Goal: Task Accomplishment & Management: Use online tool/utility

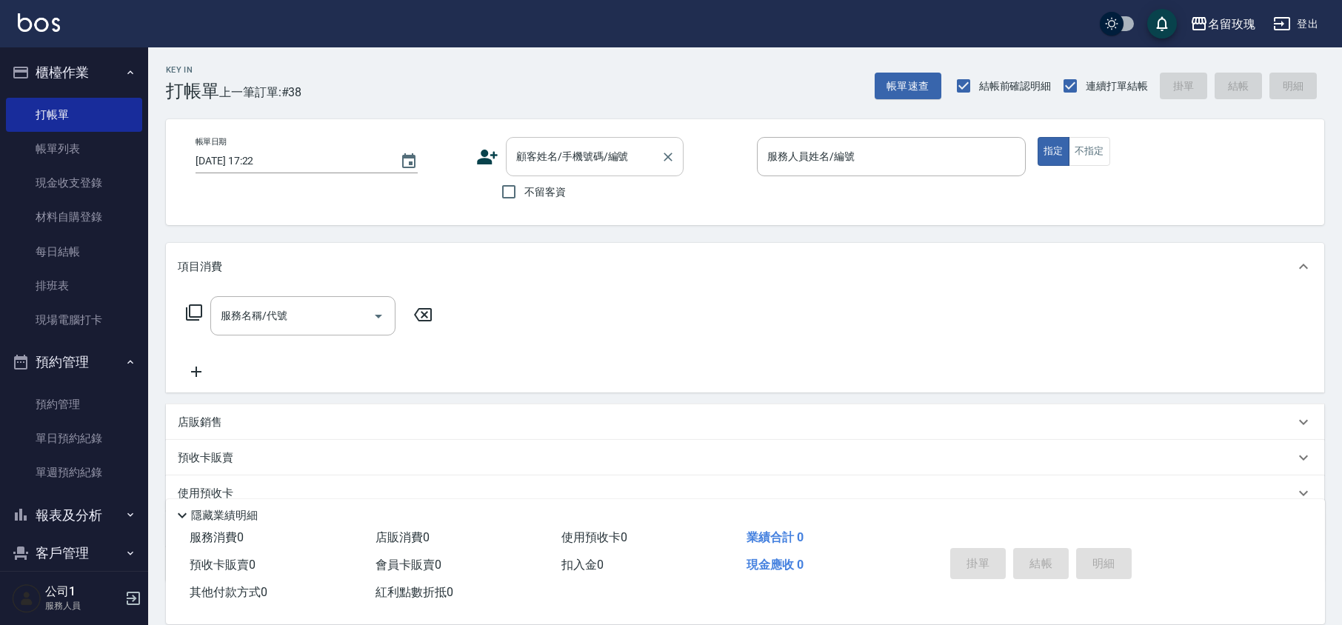
click at [647, 170] on div "顧客姓名/手機號碼/編號" at bounding box center [595, 156] width 178 height 39
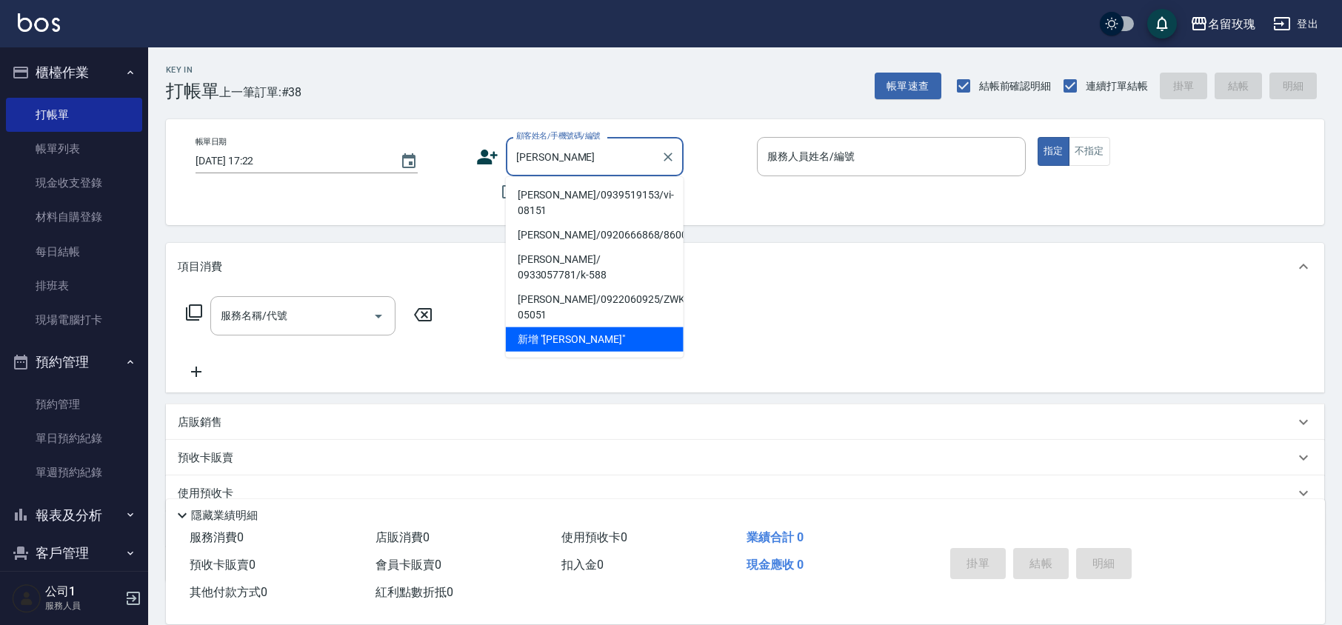
click at [575, 193] on li "[PERSON_NAME]/0939519153/vi-08151" at bounding box center [595, 203] width 178 height 40
type input "[PERSON_NAME]/0939519153/vi-08151"
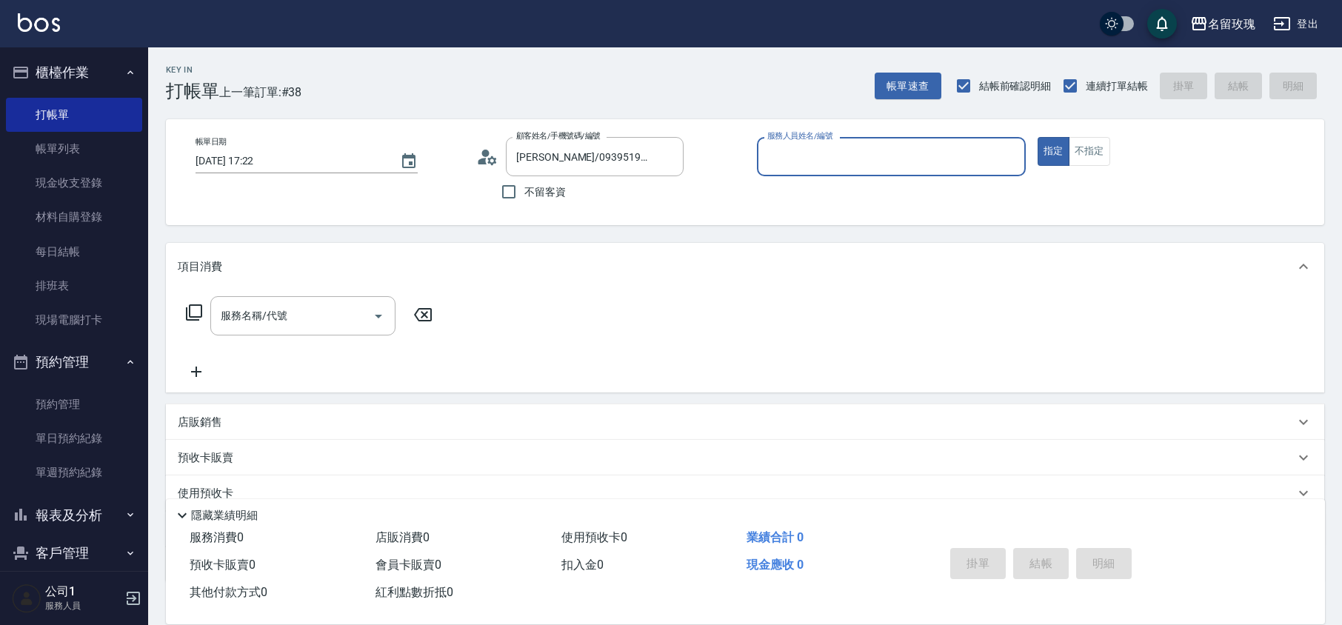
type input "VIVI-2"
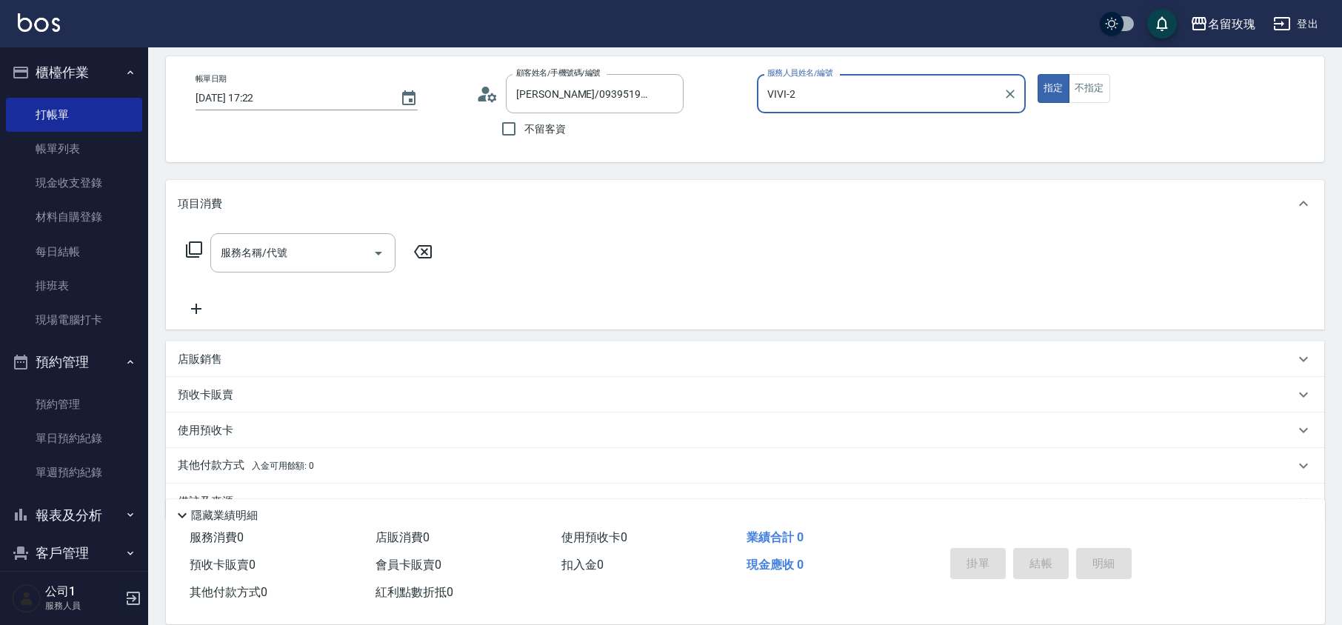
scroll to position [96, 0]
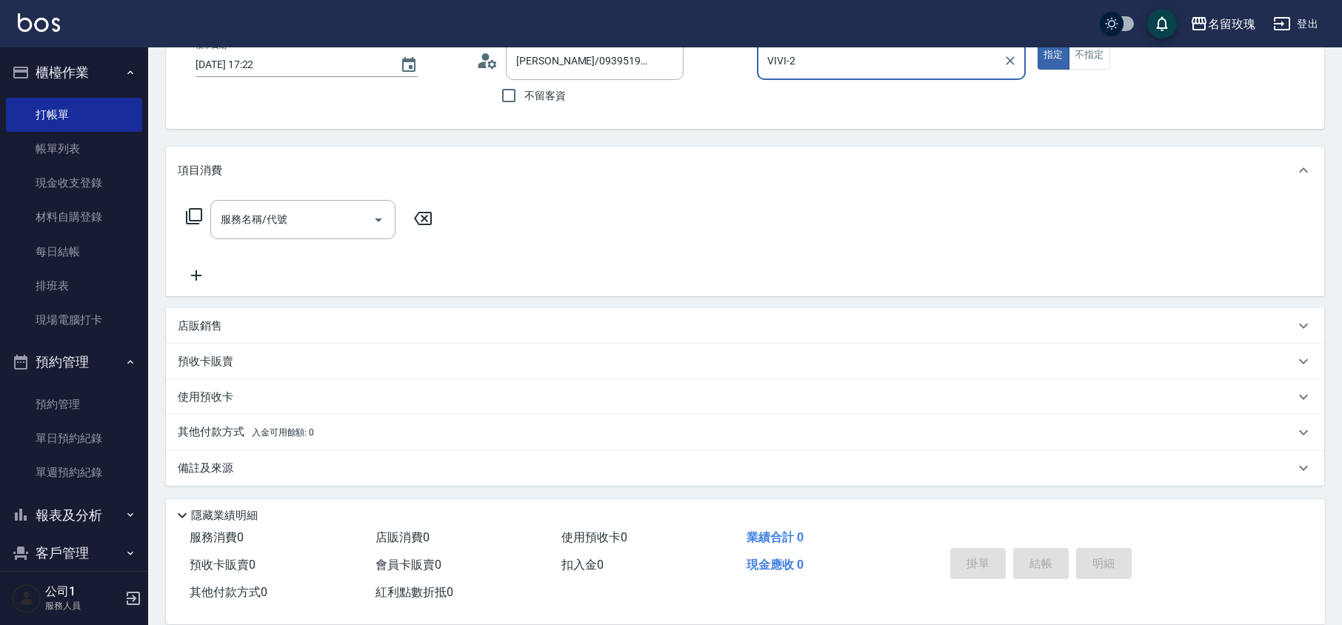
click at [196, 214] on icon at bounding box center [194, 216] width 18 height 18
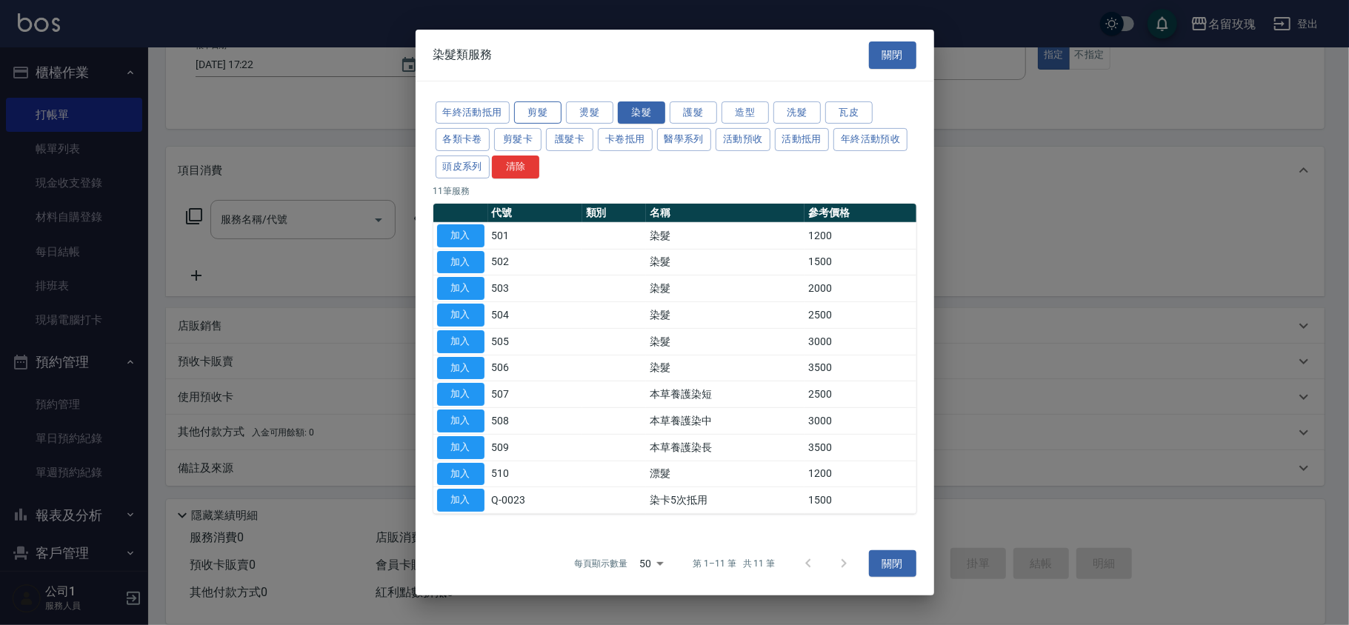
click at [543, 110] on button "剪髮" at bounding box center [537, 112] width 47 height 23
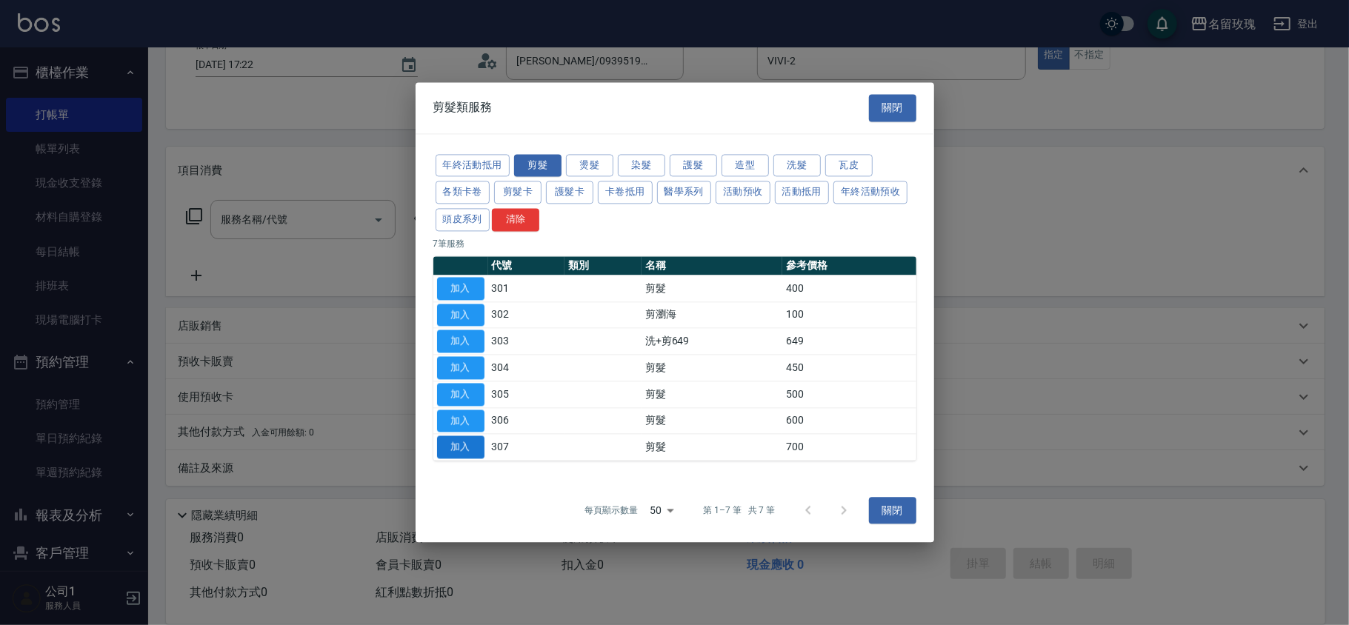
click at [466, 446] on button "加入" at bounding box center [460, 447] width 47 height 23
type input "剪髮(307)"
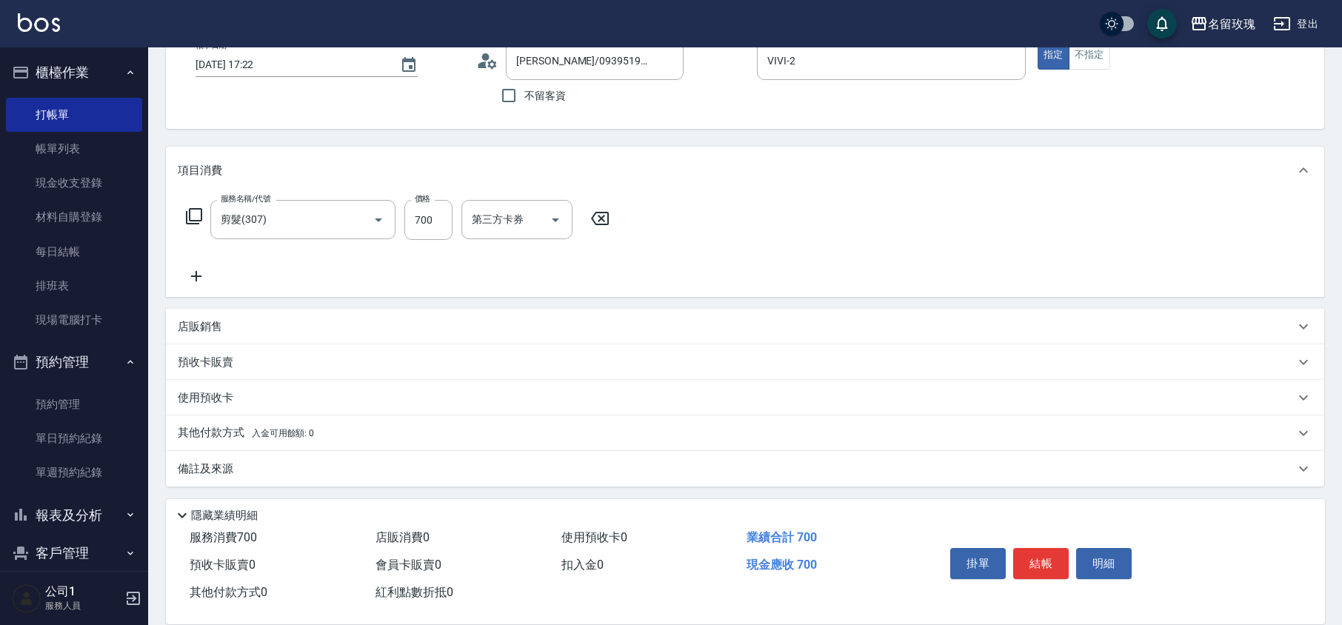
click at [185, 276] on icon at bounding box center [196, 276] width 37 height 18
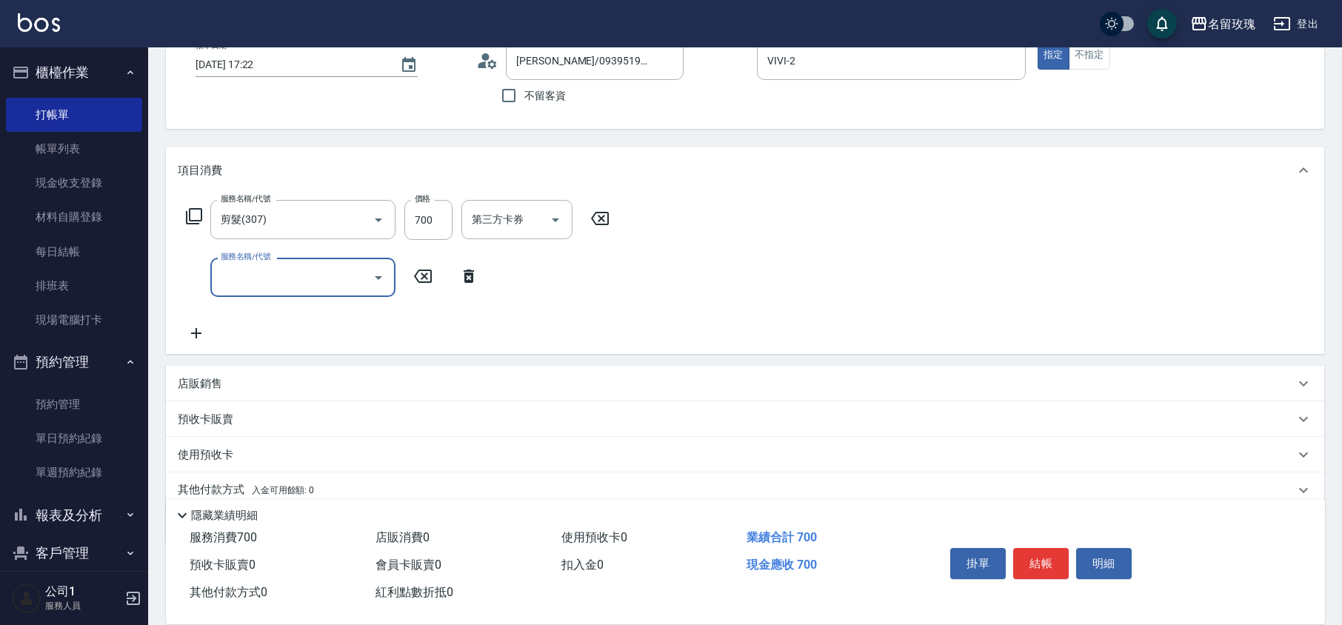
click at [259, 280] on input "服務名稱/代號" at bounding box center [292, 277] width 150 height 26
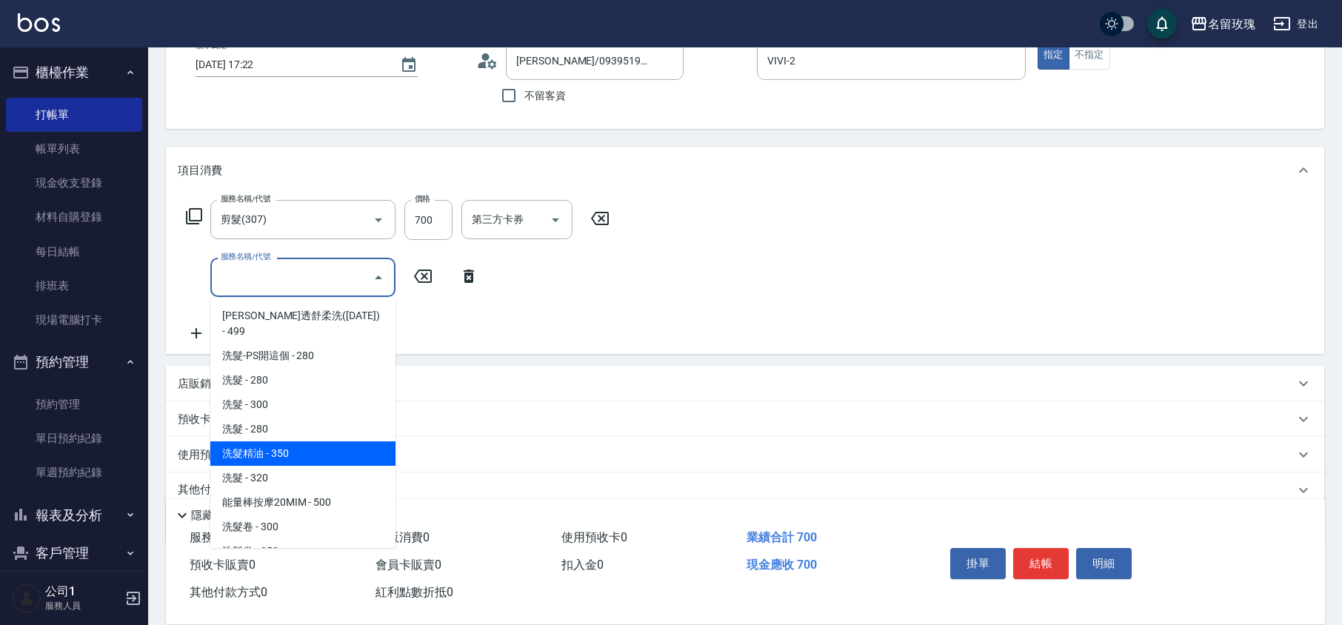
click at [294, 441] on span "洗髮精油 - 350" at bounding box center [302, 453] width 185 height 24
type input "洗髮精油(206)"
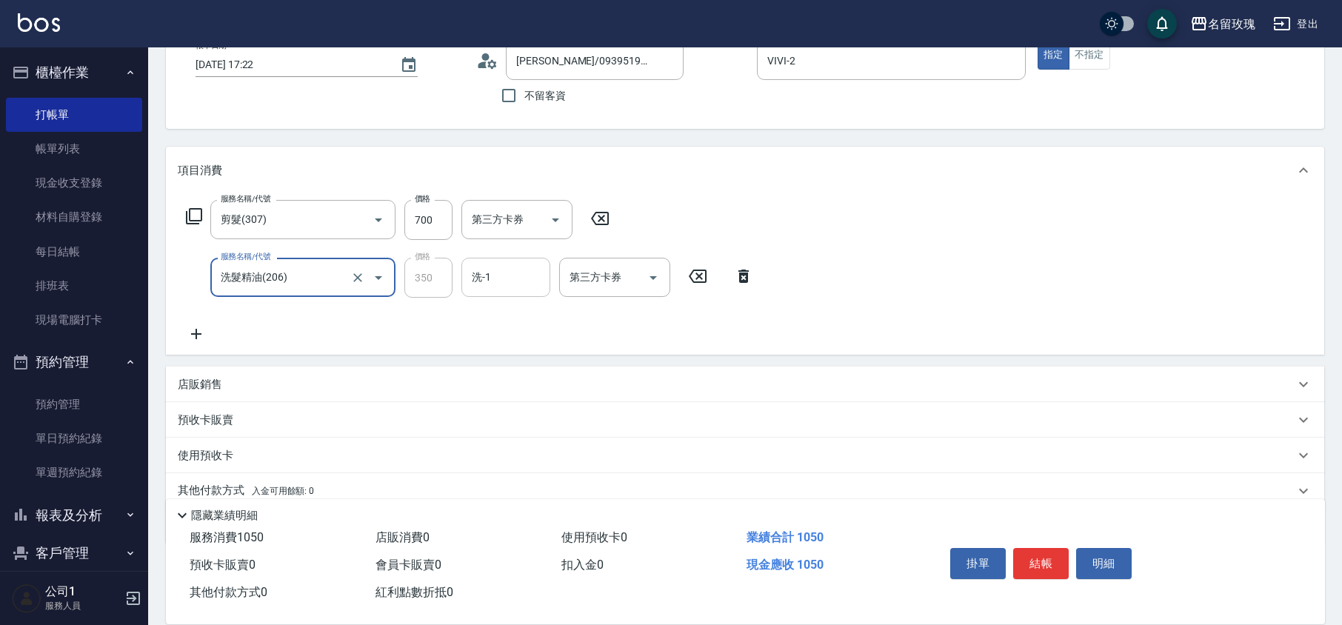
click at [463, 285] on div "服務名稱/代號 洗髮精油(206) 服務名稱/代號 價格 350 價格 洗-1 洗-1 第三方卡券 第三方卡券" at bounding box center [470, 278] width 584 height 40
drag, startPoint x: 477, startPoint y: 287, endPoint x: 484, endPoint y: 296, distance: 11.6
click at [478, 289] on input "洗-1" at bounding box center [506, 277] width 76 height 26
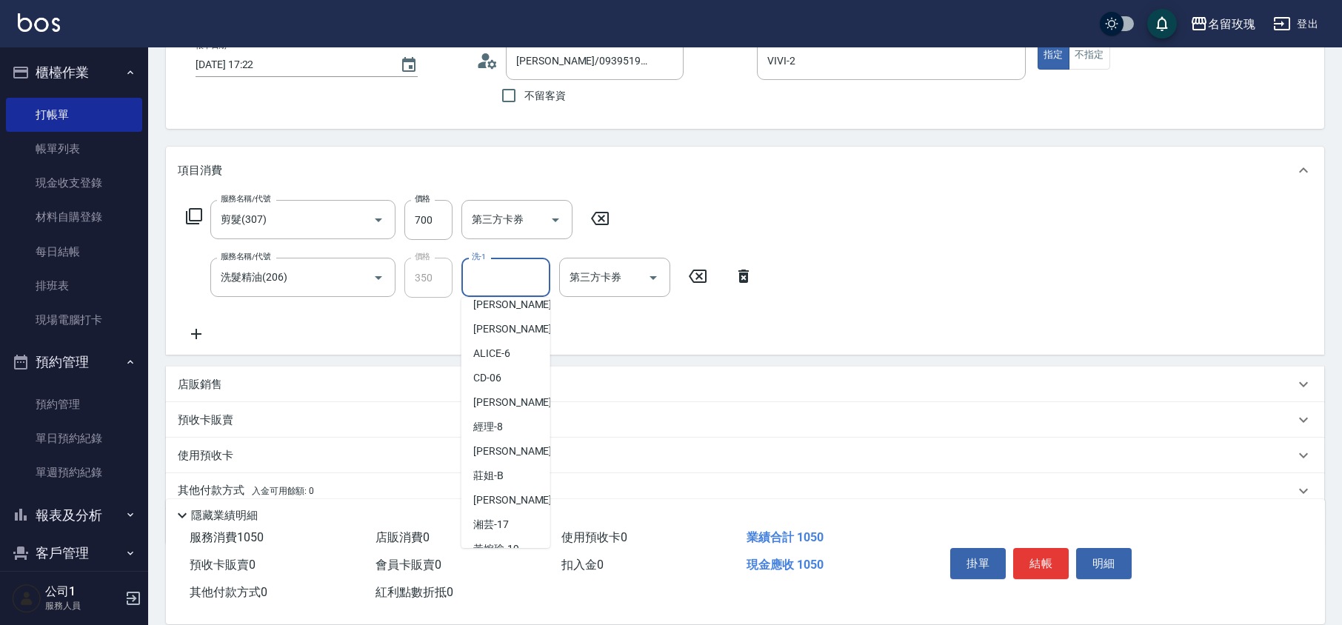
scroll to position [291, 0]
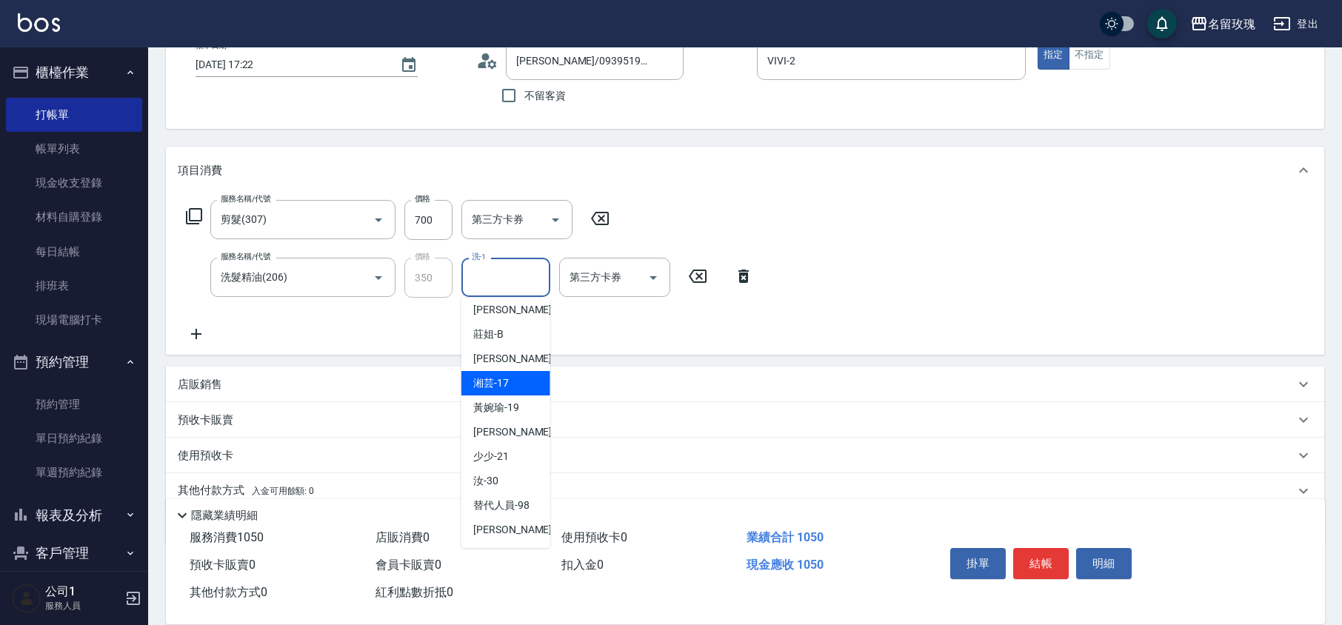
click at [498, 386] on span "湘芸 -17" at bounding box center [491, 383] width 36 height 16
type input "湘芸-17"
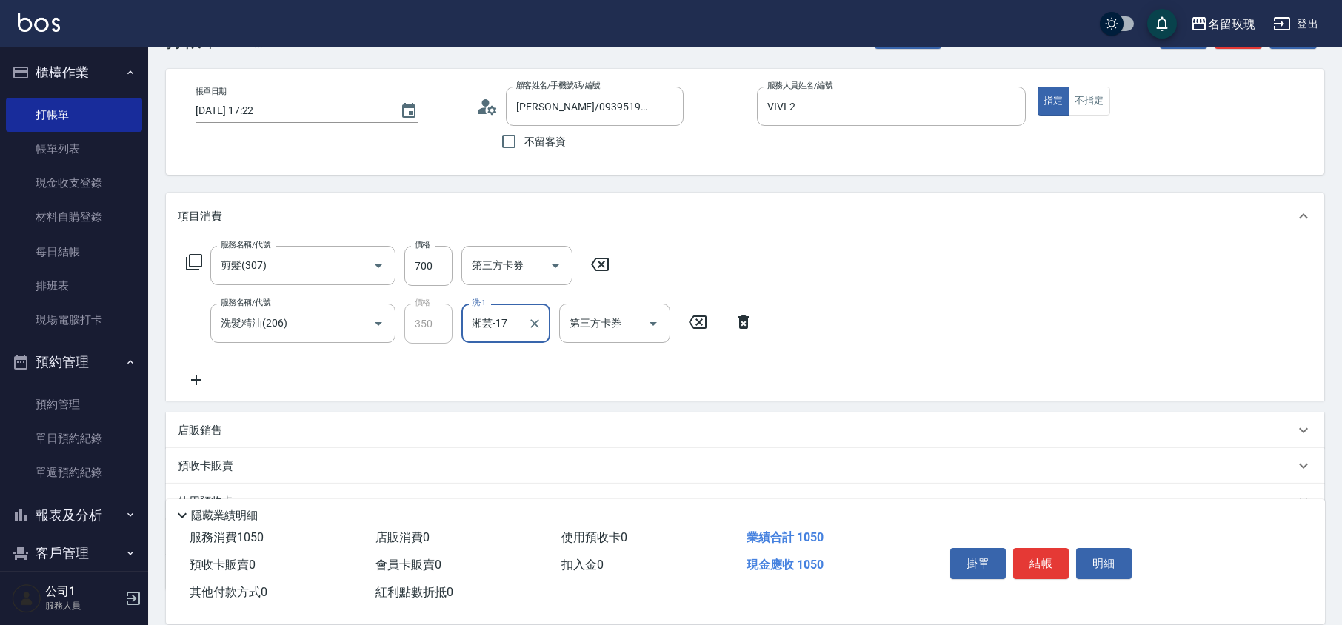
scroll to position [155, 0]
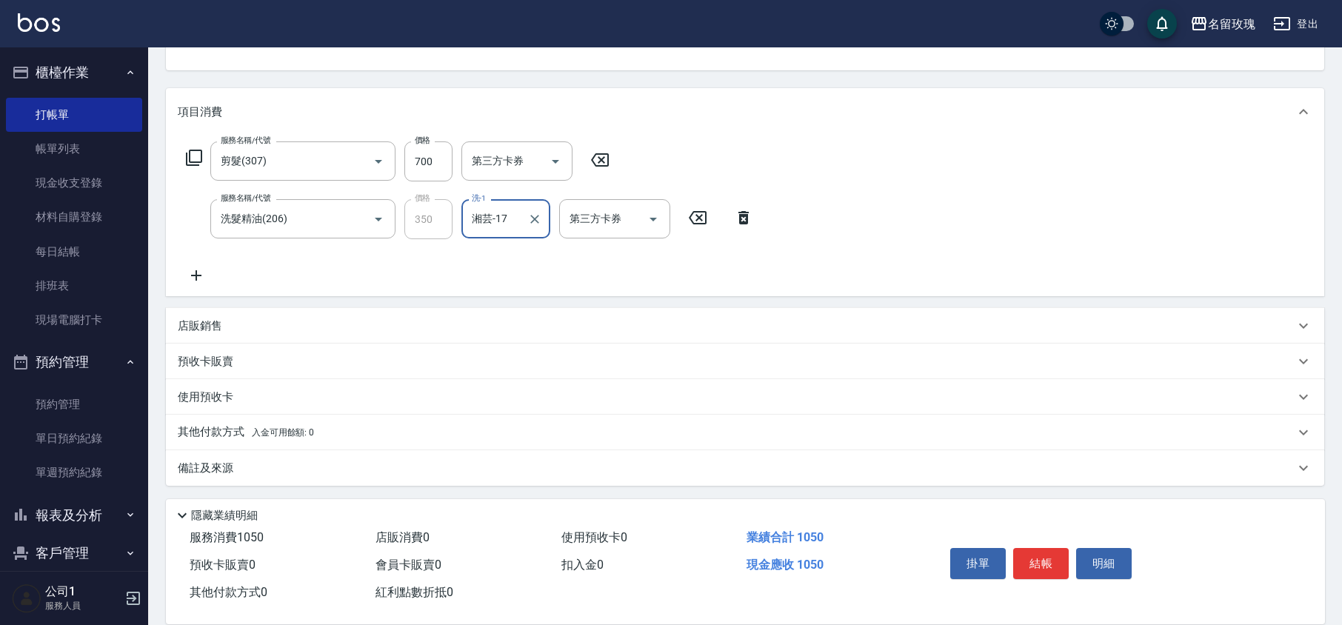
click at [253, 465] on div "備註及來源" at bounding box center [736, 469] width 1117 height 16
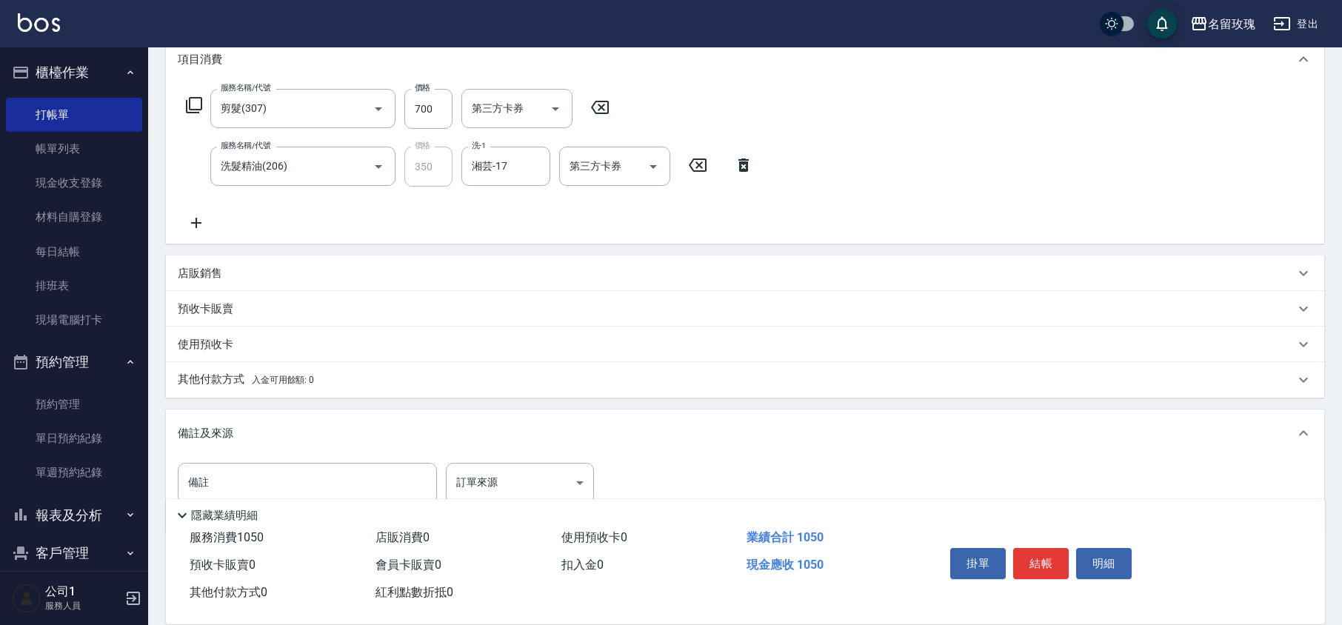
scroll to position [255, 0]
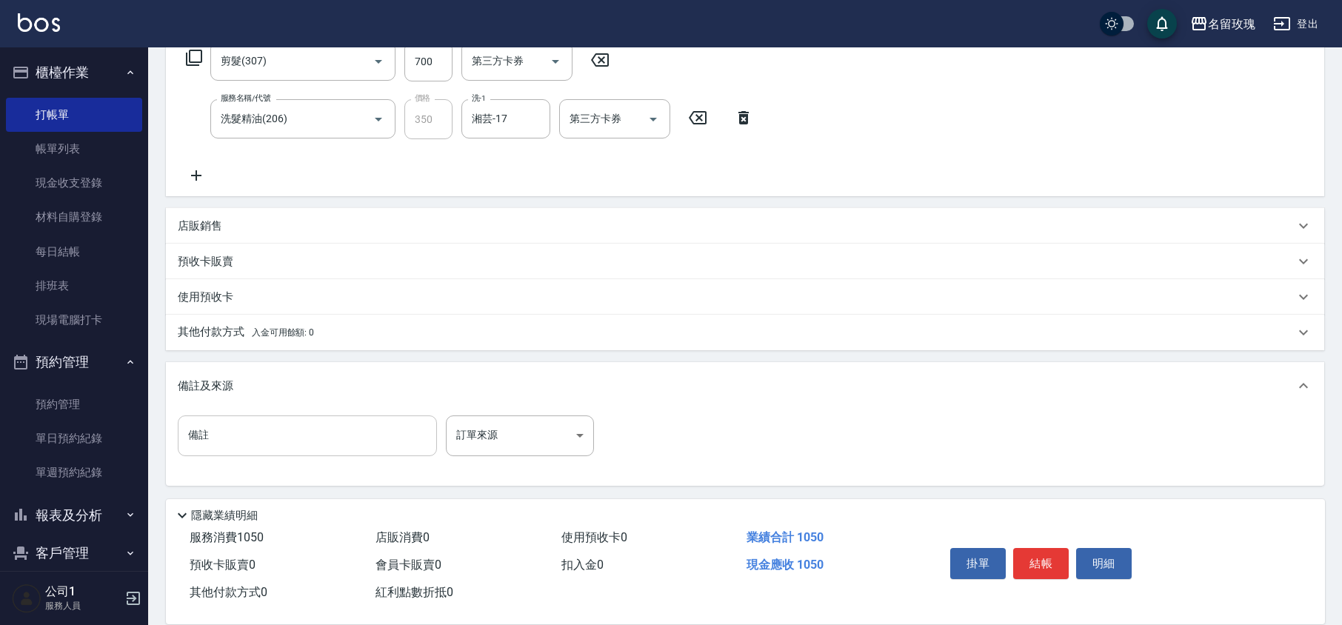
click at [270, 433] on input "備註" at bounding box center [307, 435] width 259 height 40
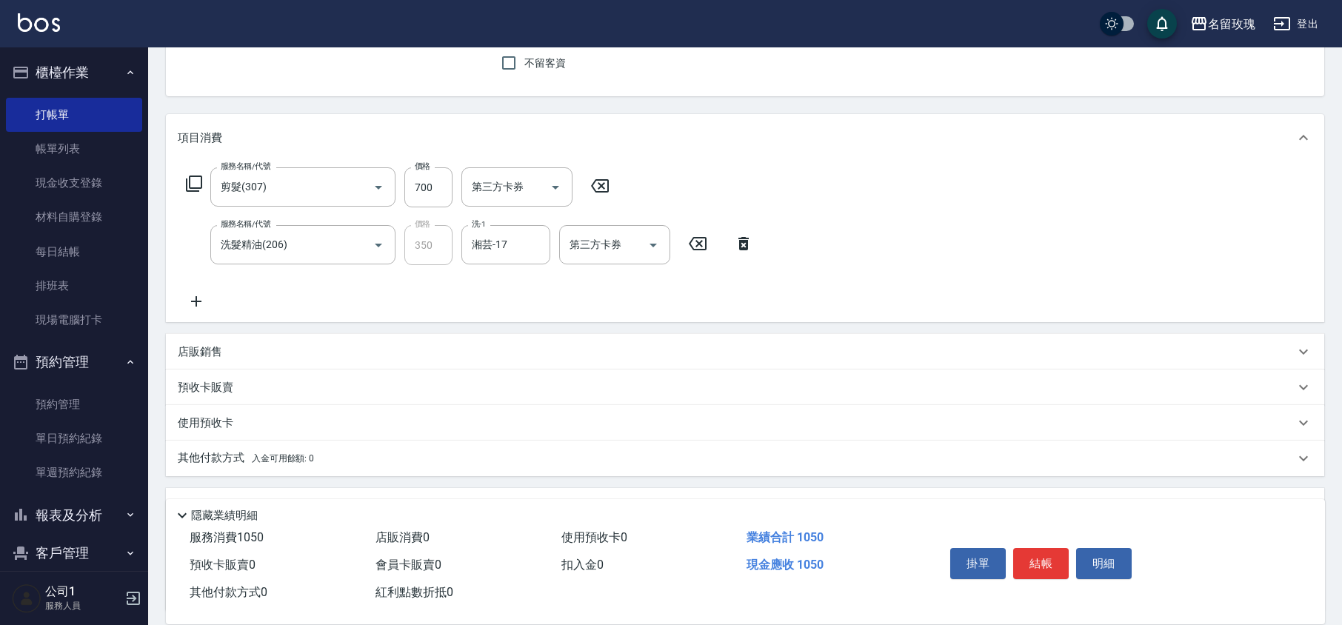
scroll to position [0, 0]
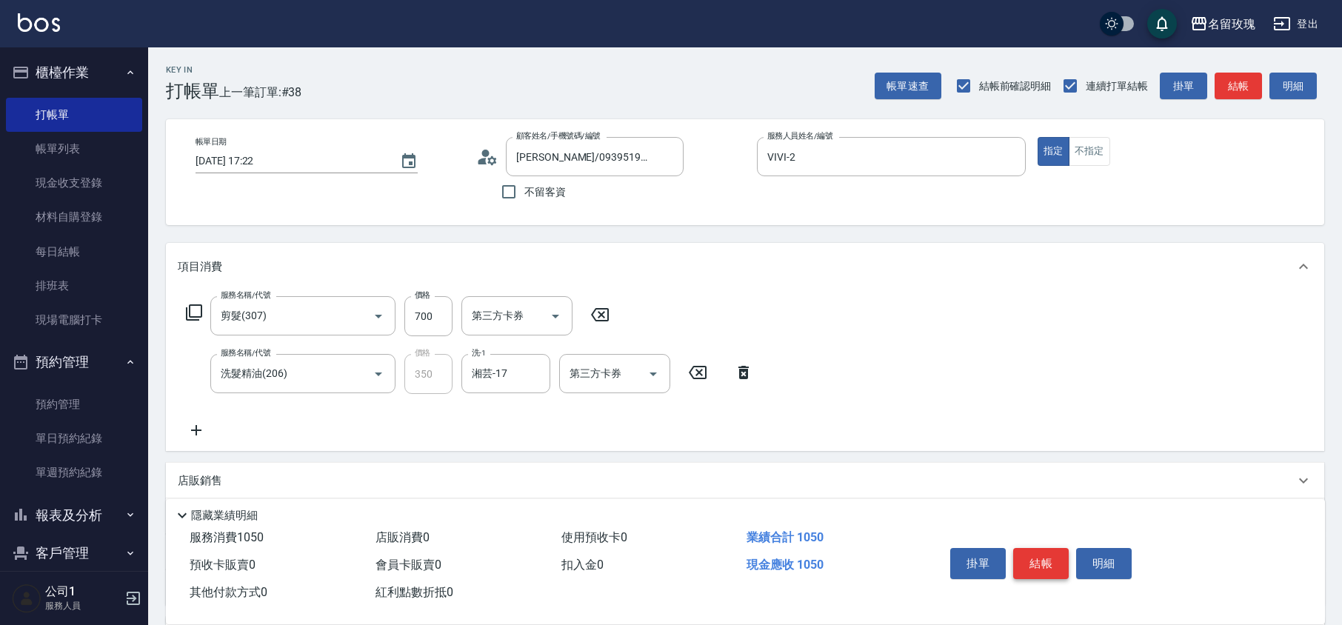
type input "女兒"
click at [1029, 552] on button "結帳" at bounding box center [1041, 563] width 56 height 31
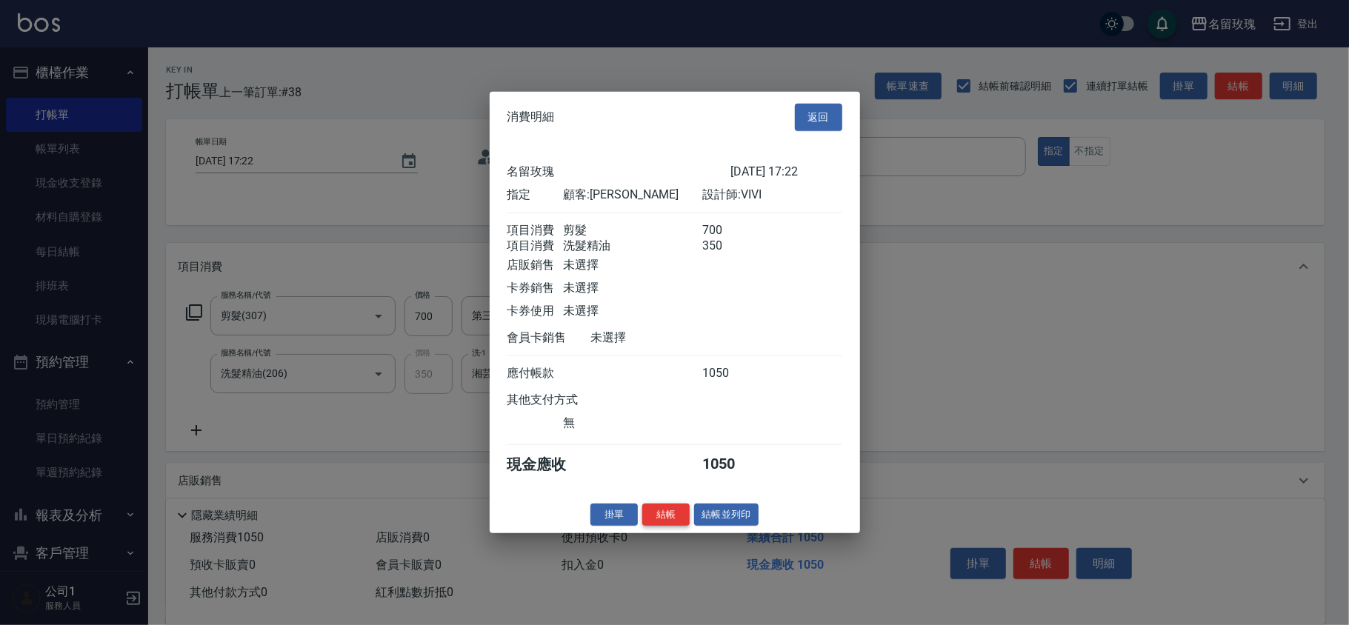
click at [667, 513] on button "結帳" at bounding box center [665, 514] width 47 height 23
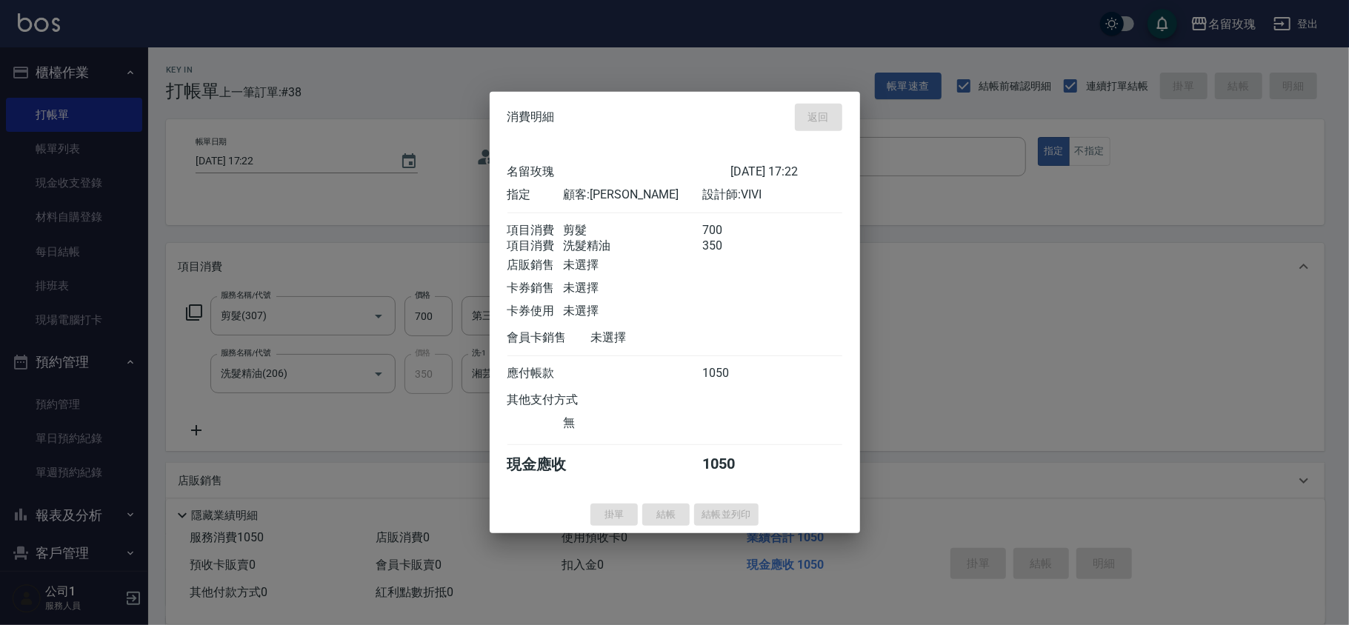
type input "[DATE] 18:06"
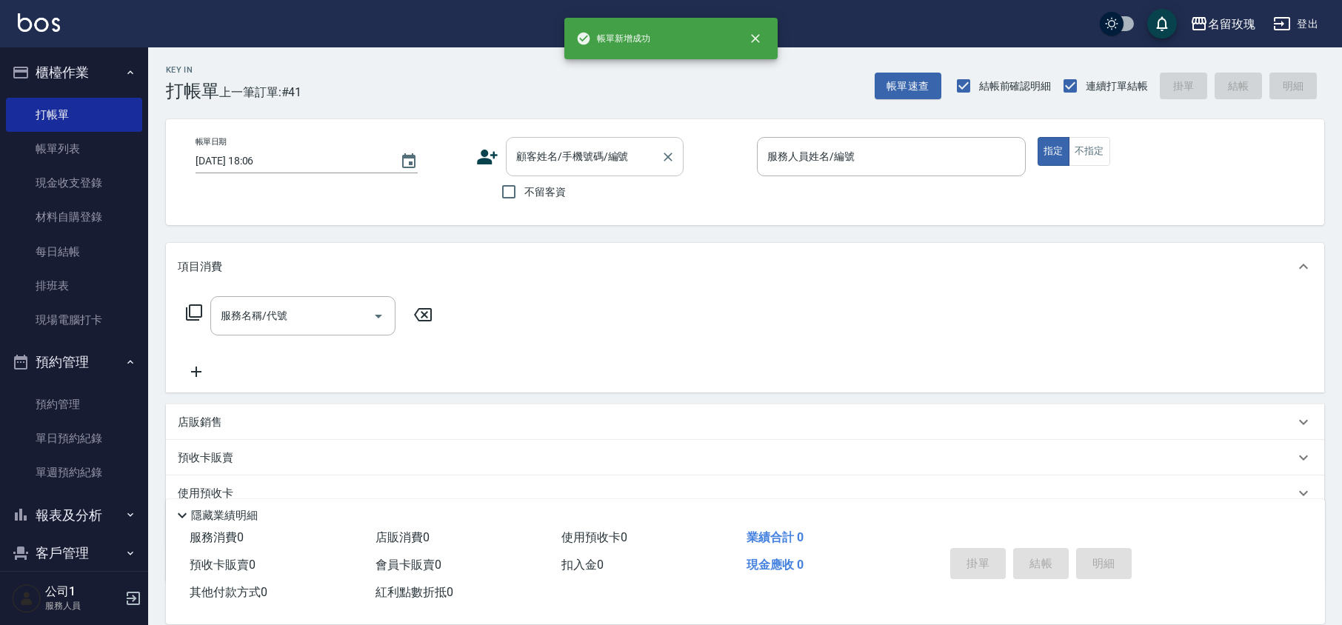
click at [584, 157] on input "顧客姓名/手機號碼/編號" at bounding box center [583, 157] width 142 height 26
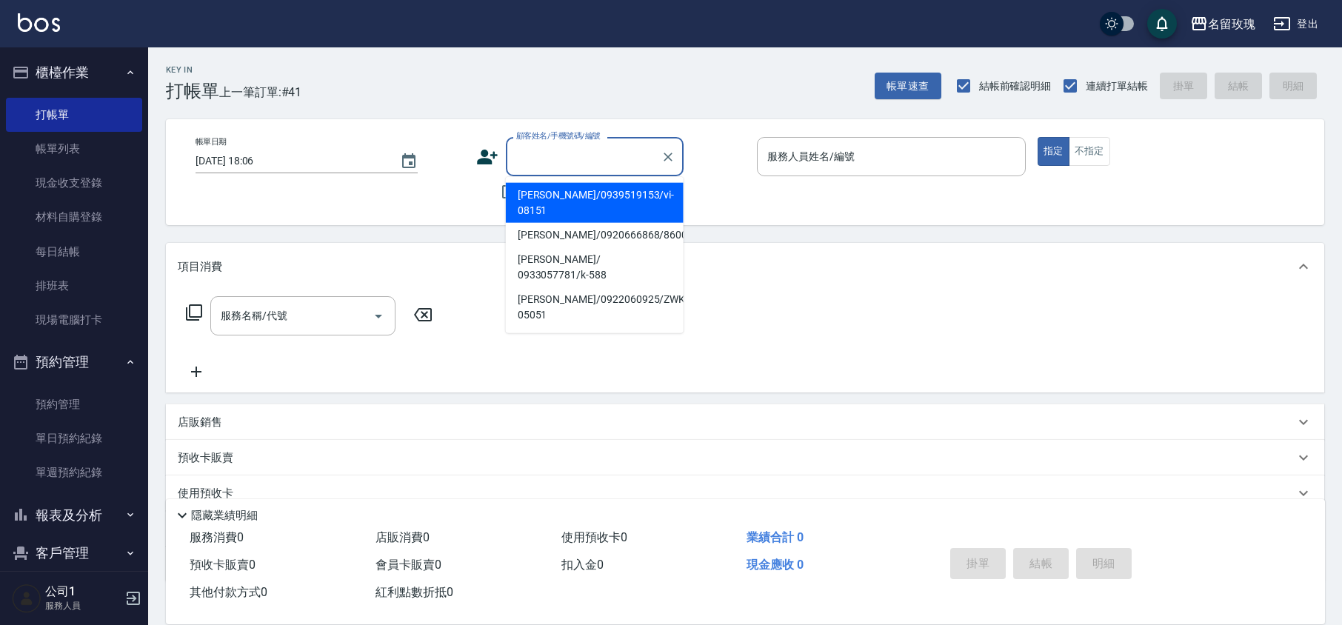
click at [561, 197] on li "[PERSON_NAME]/0939519153/vi-08151" at bounding box center [595, 203] width 178 height 40
type input "[PERSON_NAME]/0939519153/vi-08151"
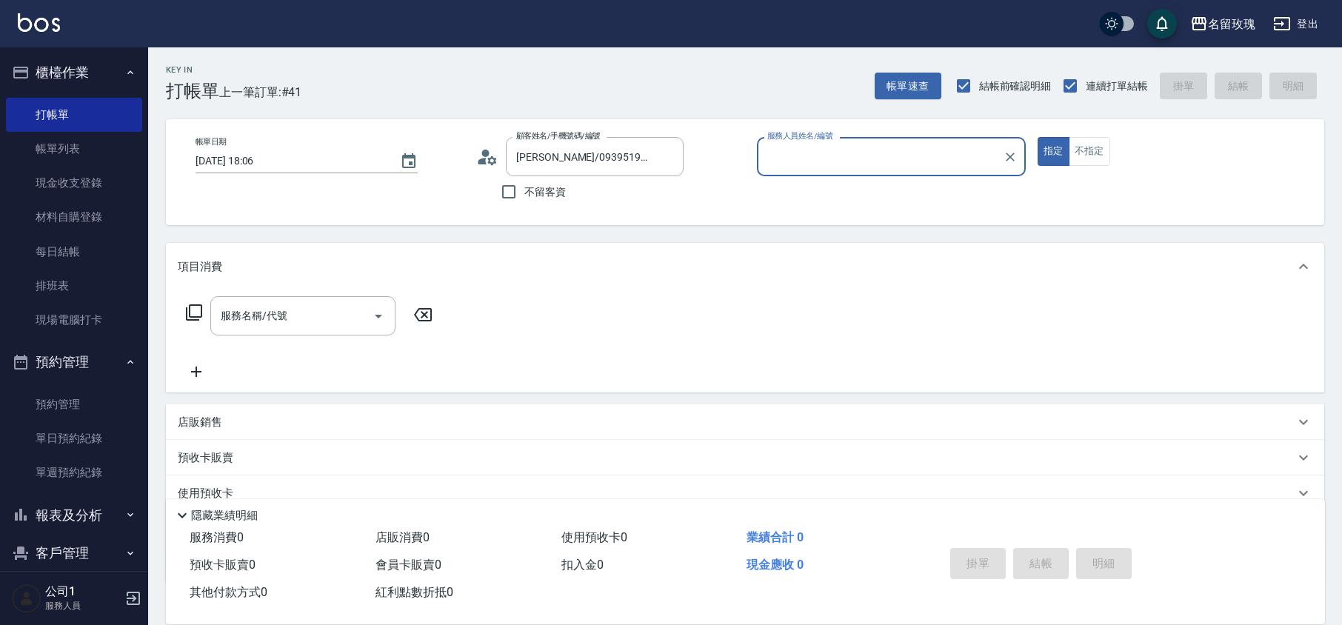
type input "VIVI-2"
click at [247, 307] on div "服務名稱/代號 服務名稱/代號" at bounding box center [302, 315] width 185 height 39
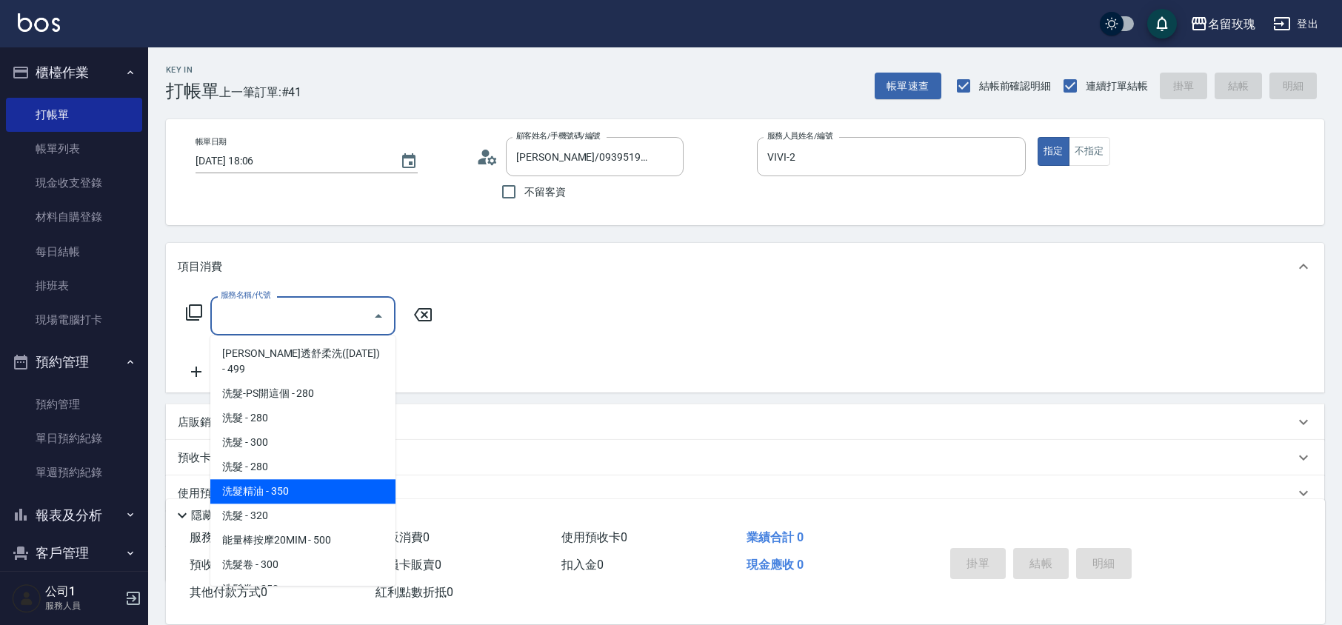
click at [291, 484] on span "洗髮精油 - 350" at bounding box center [302, 491] width 185 height 24
type input "洗髮精油(206)"
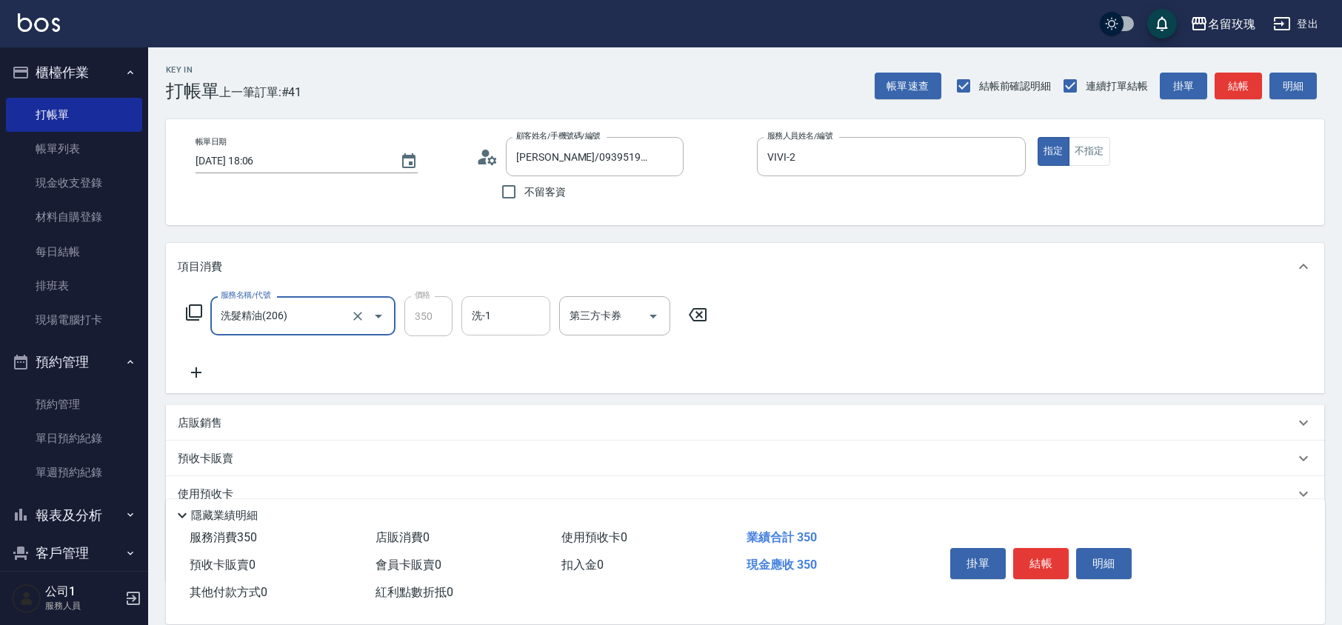
click at [489, 308] on input "洗-1" at bounding box center [506, 316] width 76 height 26
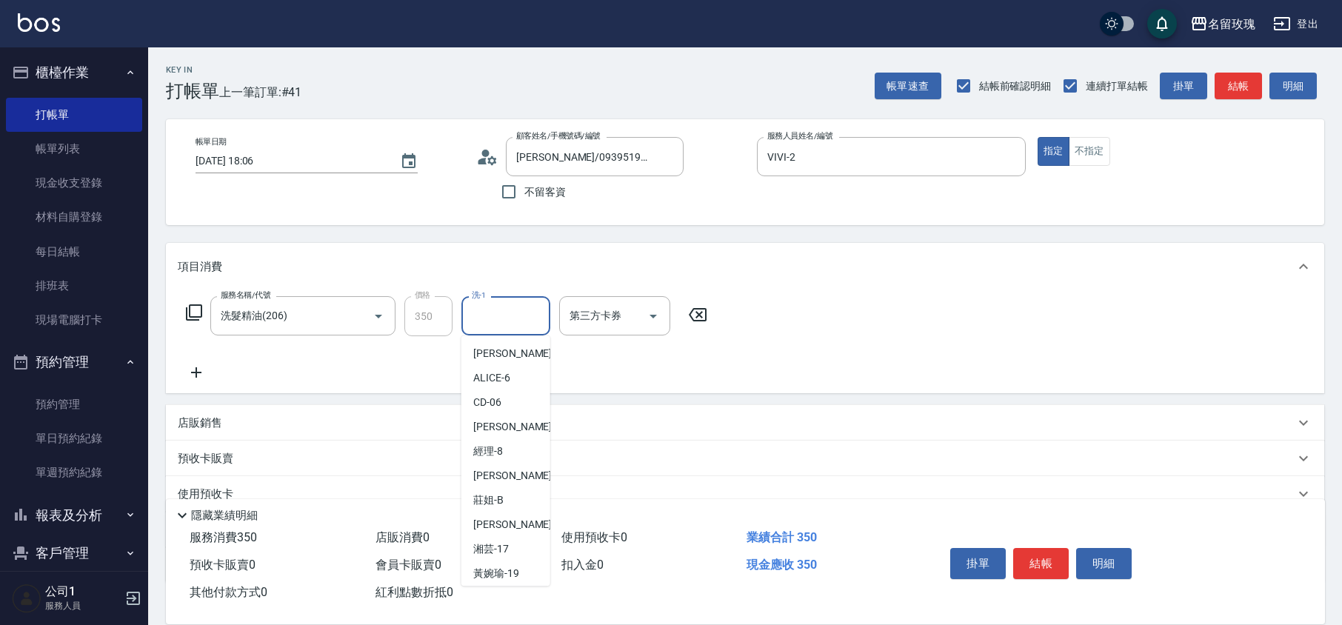
scroll to position [291, 0]
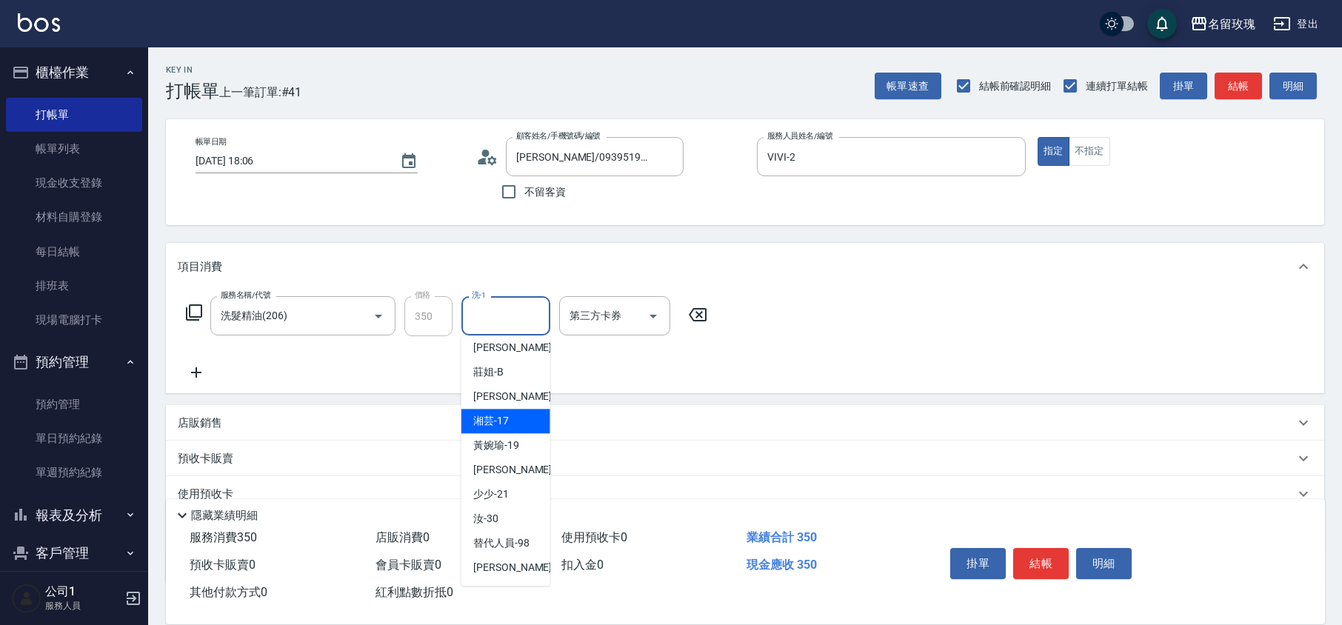
click at [510, 418] on div "湘芸 -17" at bounding box center [505, 421] width 89 height 24
type input "湘芸-17"
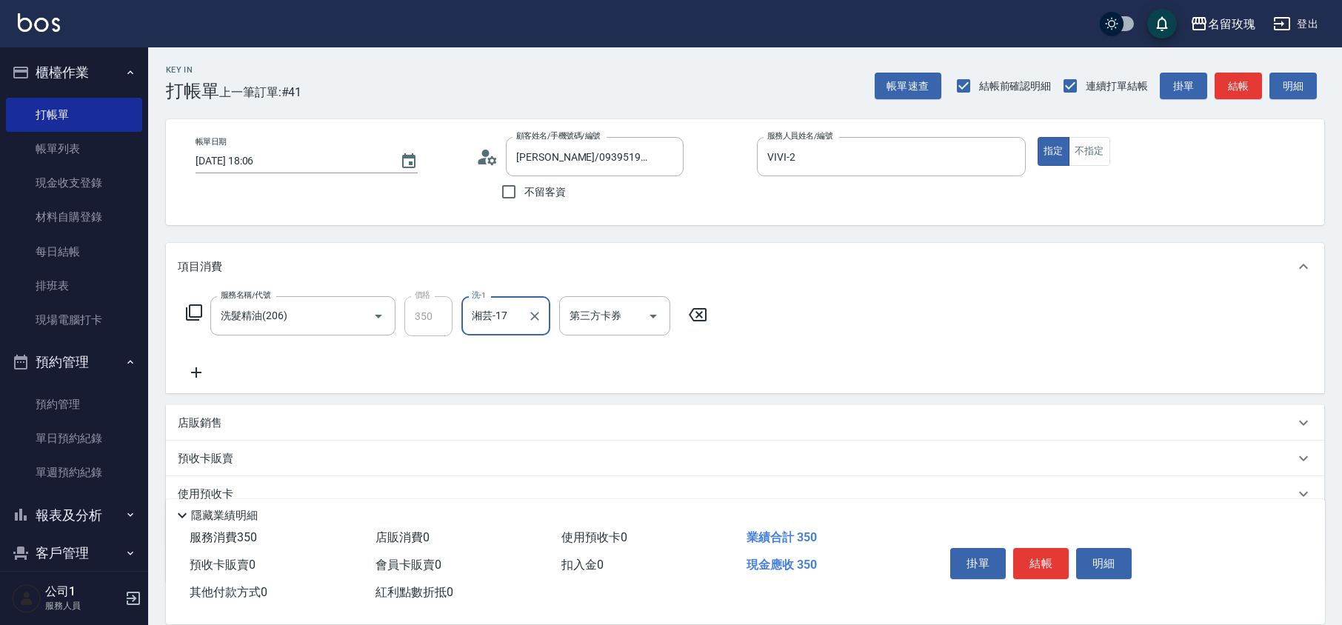
click at [191, 372] on icon at bounding box center [196, 373] width 37 height 18
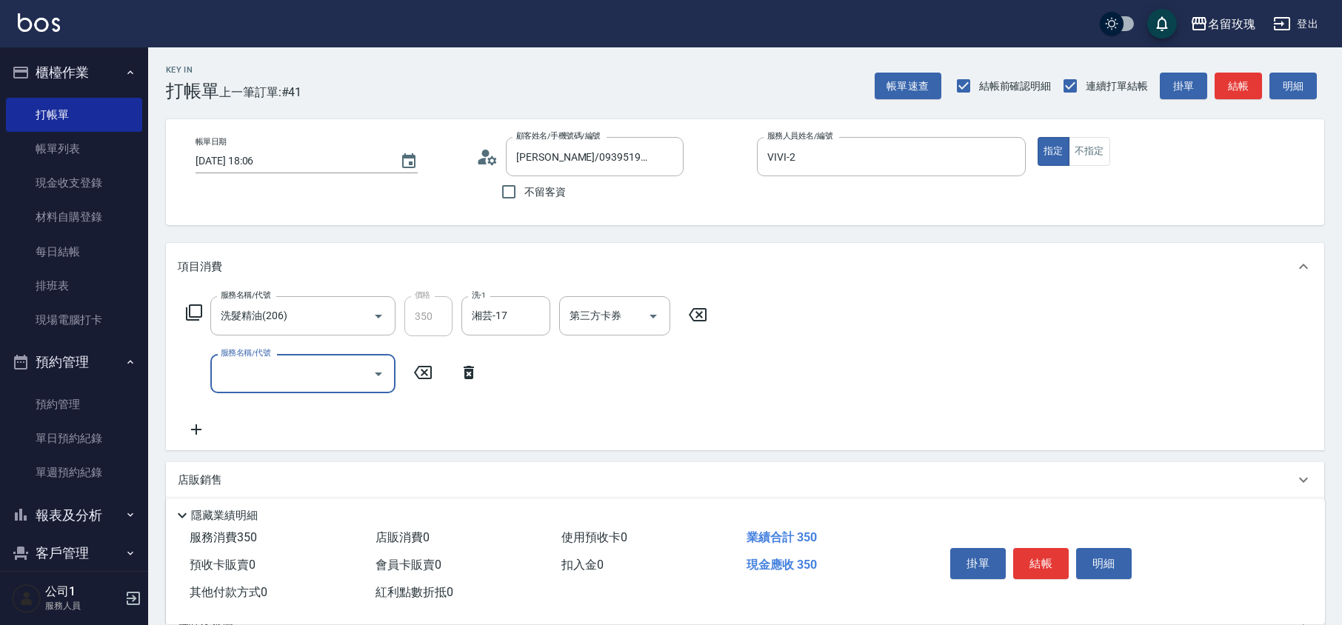
click at [259, 390] on div "服務名稱/代號" at bounding box center [302, 373] width 185 height 39
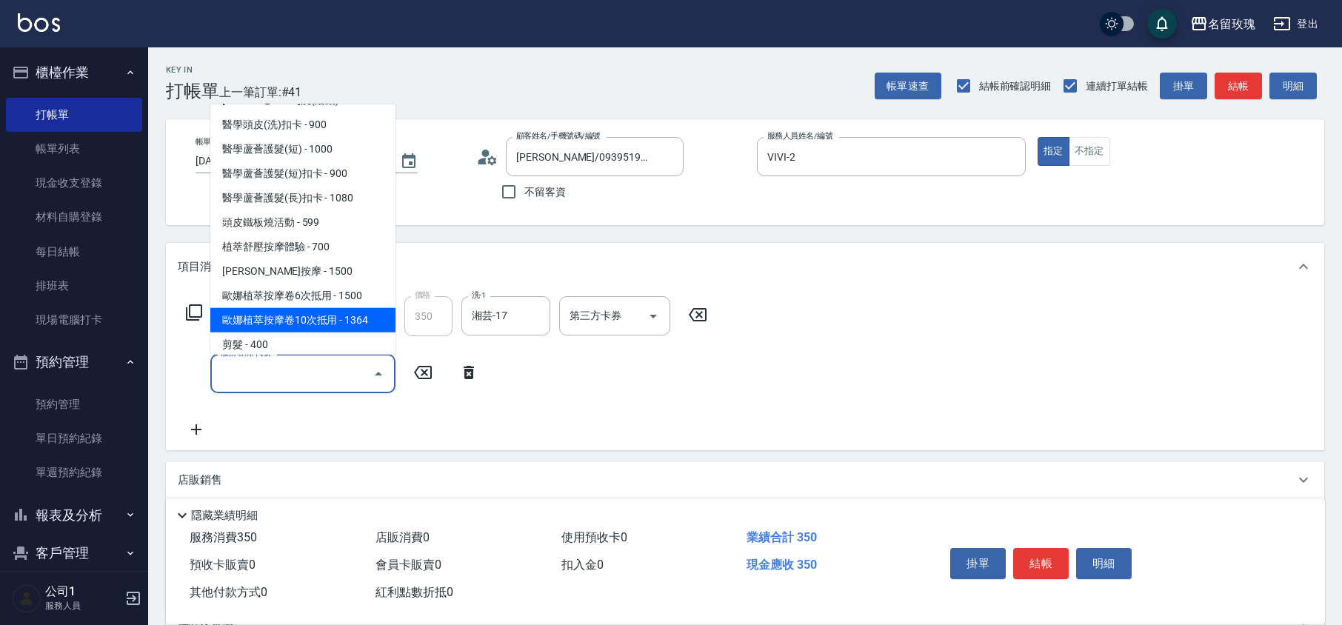
scroll to position [789, 0]
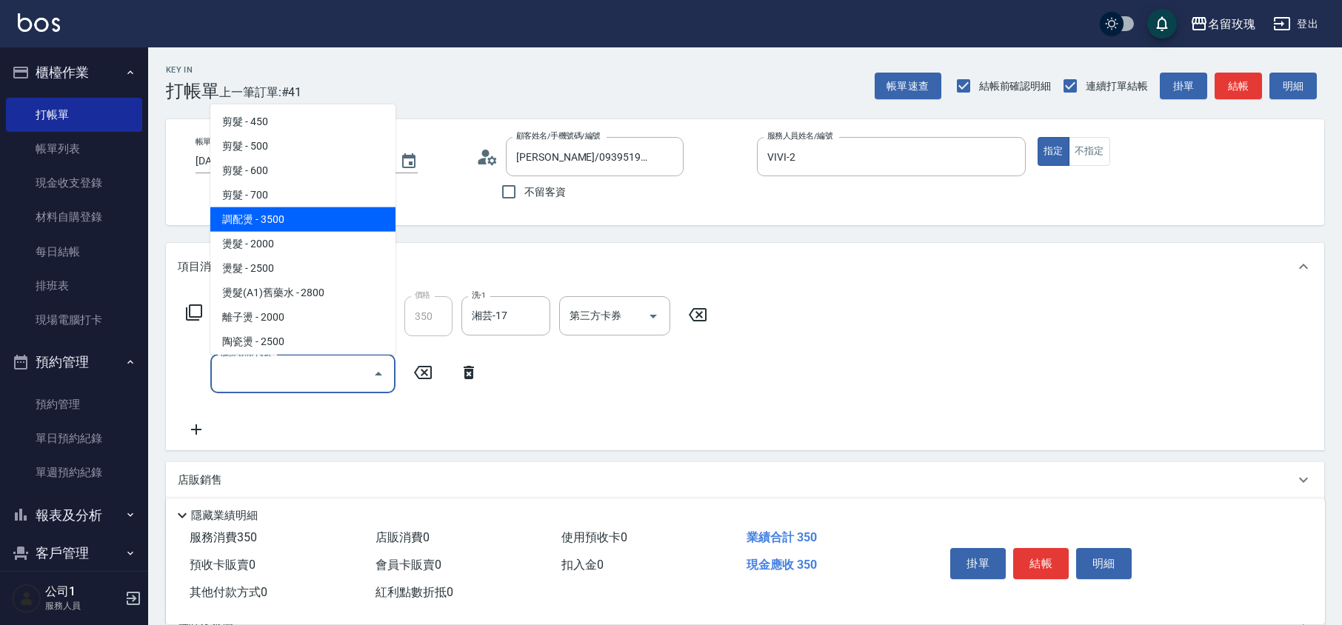
click at [276, 183] on span "剪髮 - 700" at bounding box center [302, 195] width 185 height 24
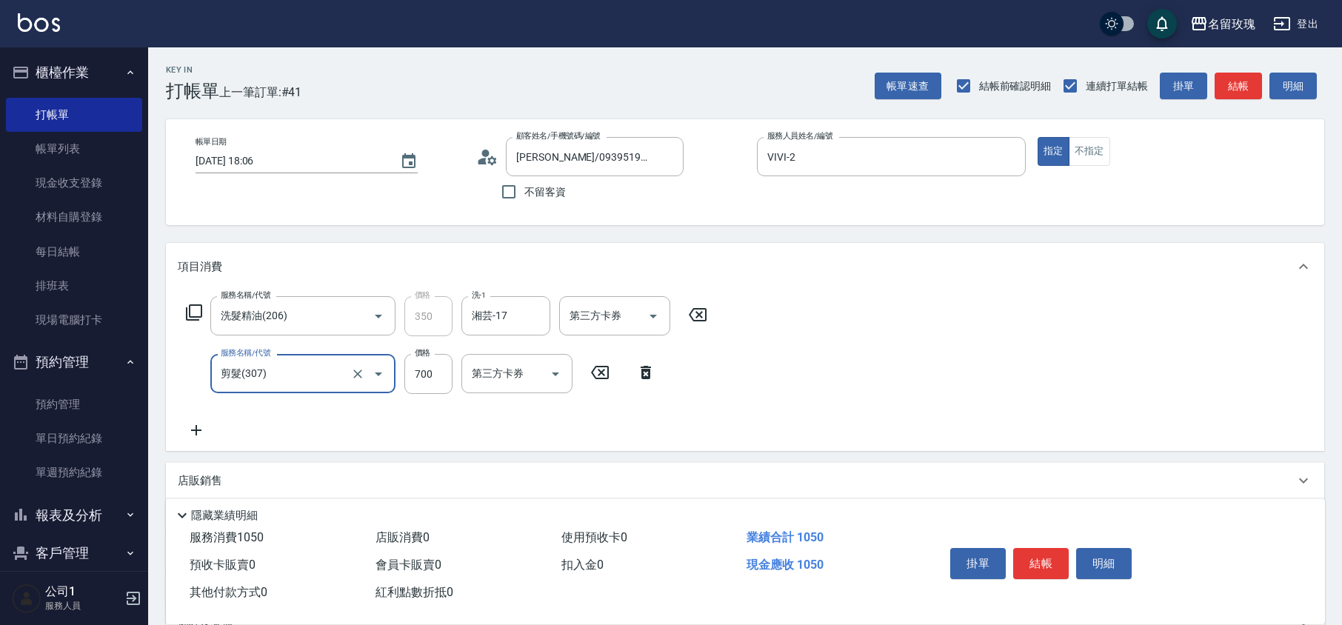
type input "剪髮(307)"
click at [1055, 569] on button "結帳" at bounding box center [1041, 563] width 56 height 31
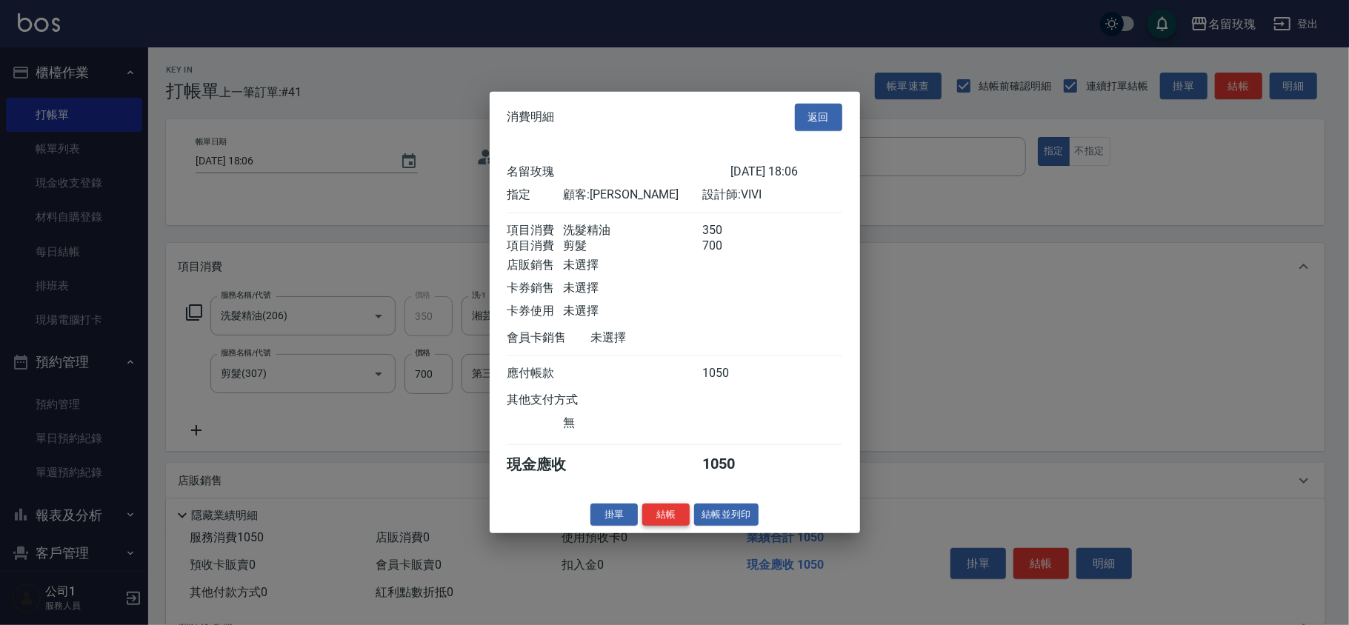
click at [661, 526] on button "結帳" at bounding box center [665, 514] width 47 height 23
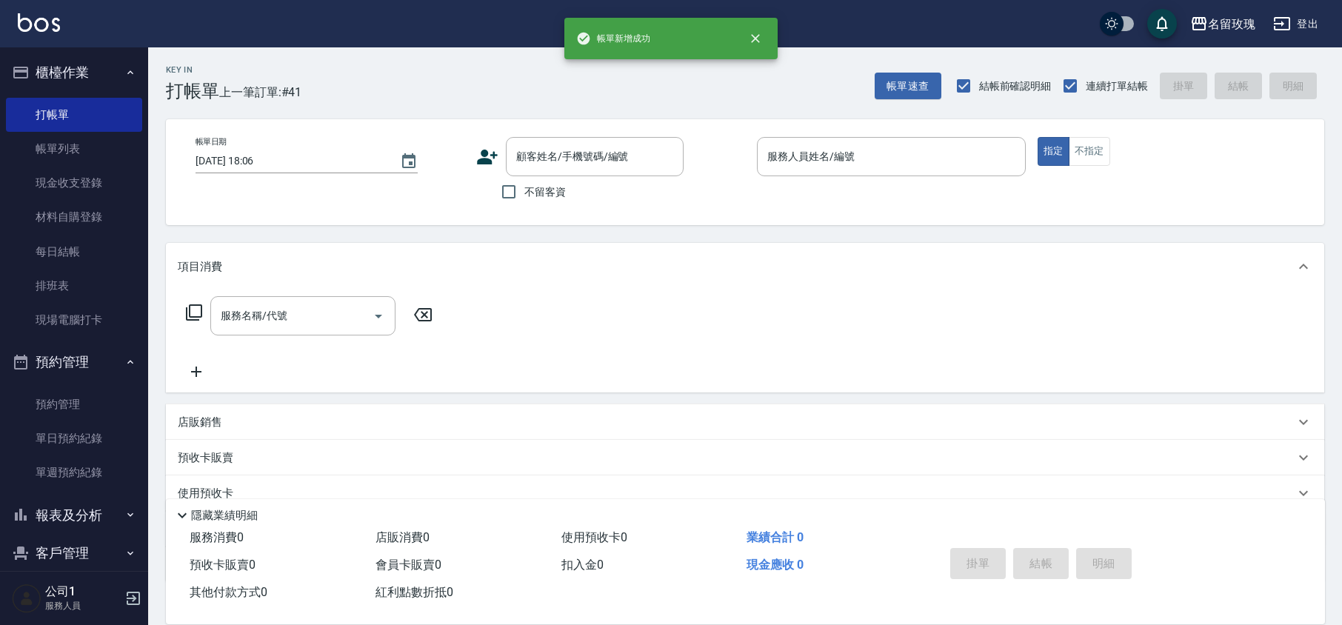
scroll to position [0, 0]
